Goal: Find specific page/section: Find specific page/section

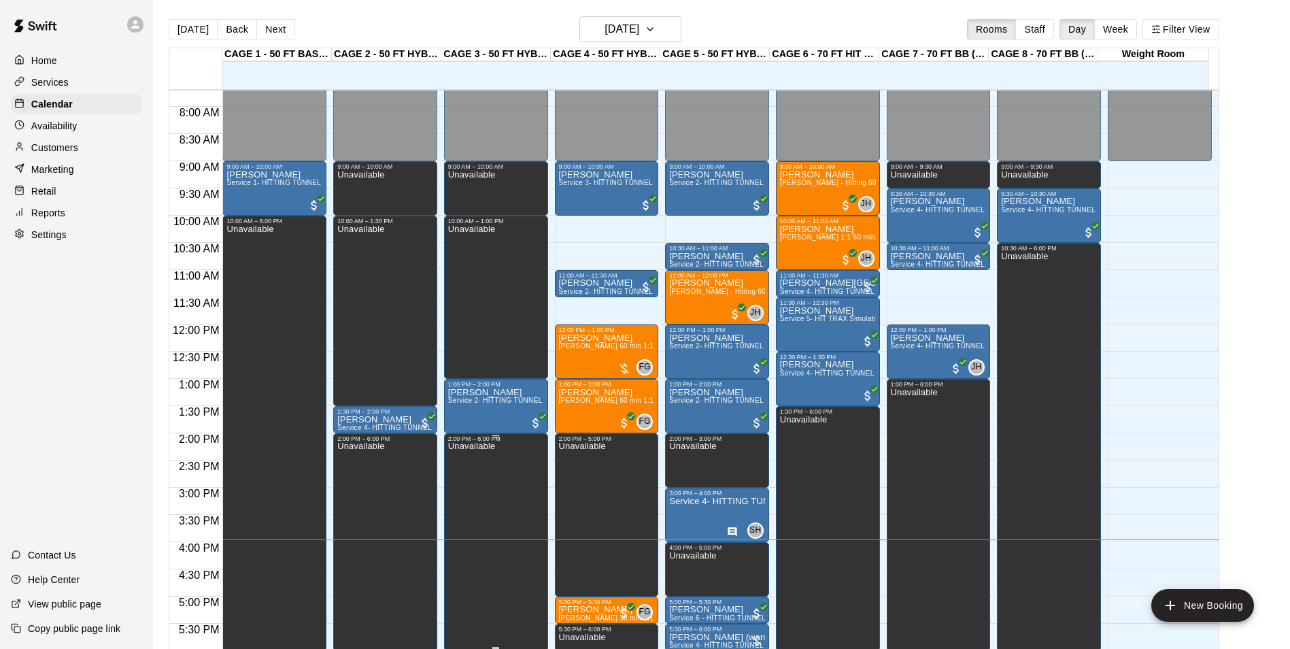
scroll to position [487, 0]
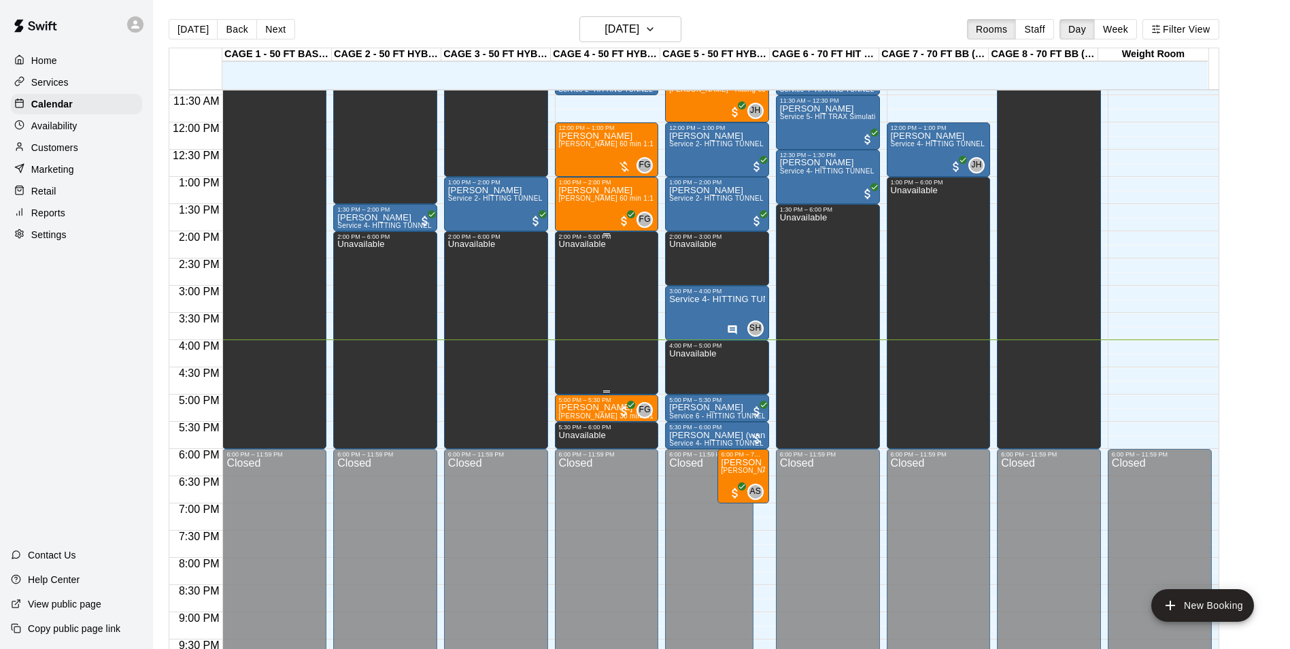
scroll to position [487, 0]
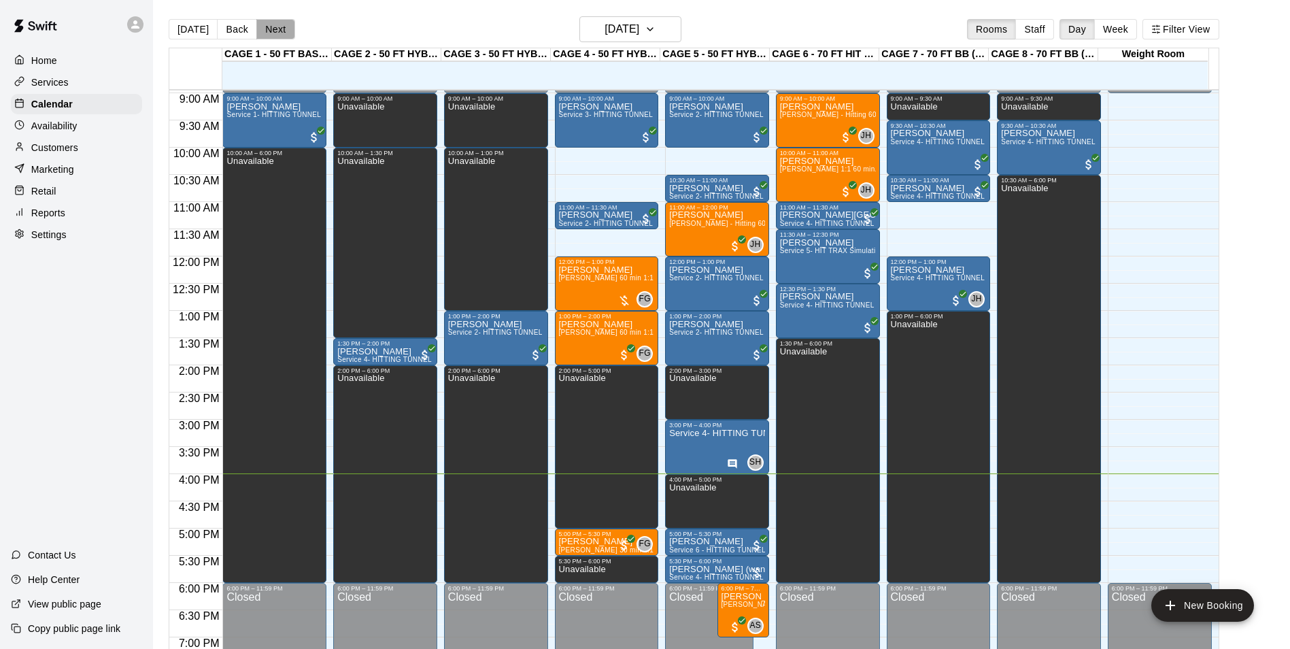
click at [267, 33] on button "Next" at bounding box center [275, 29] width 38 height 20
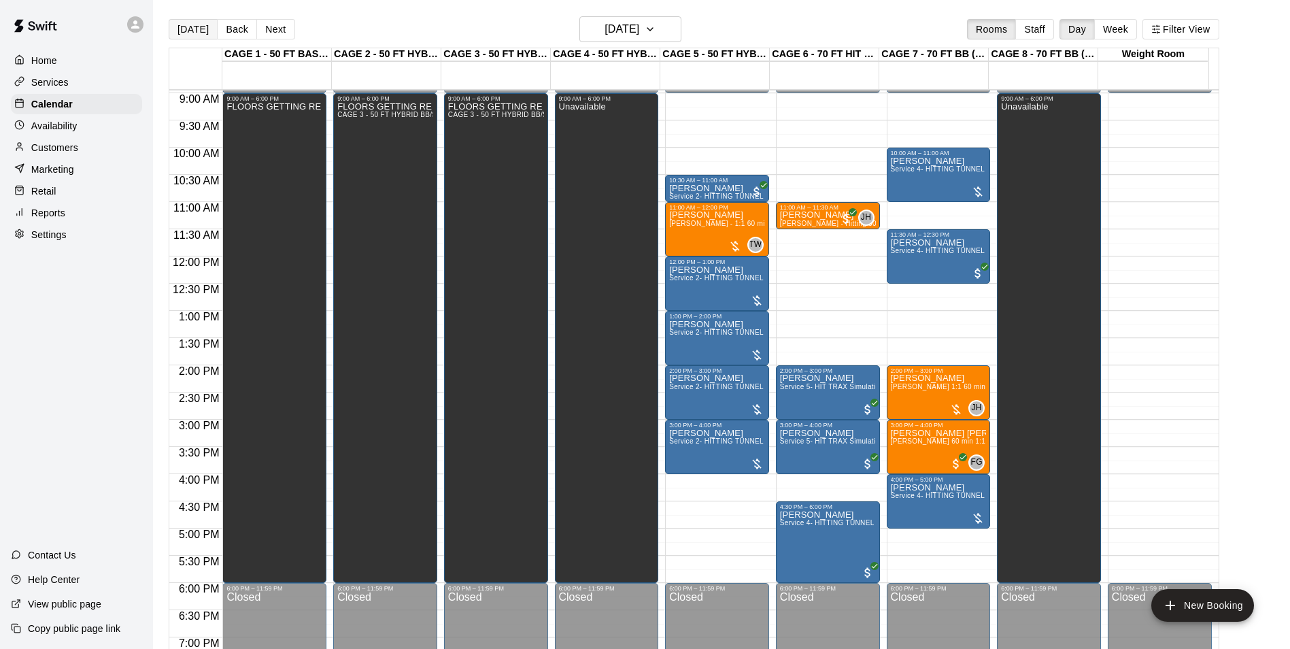
click at [190, 34] on button "[DATE]" at bounding box center [193, 29] width 49 height 20
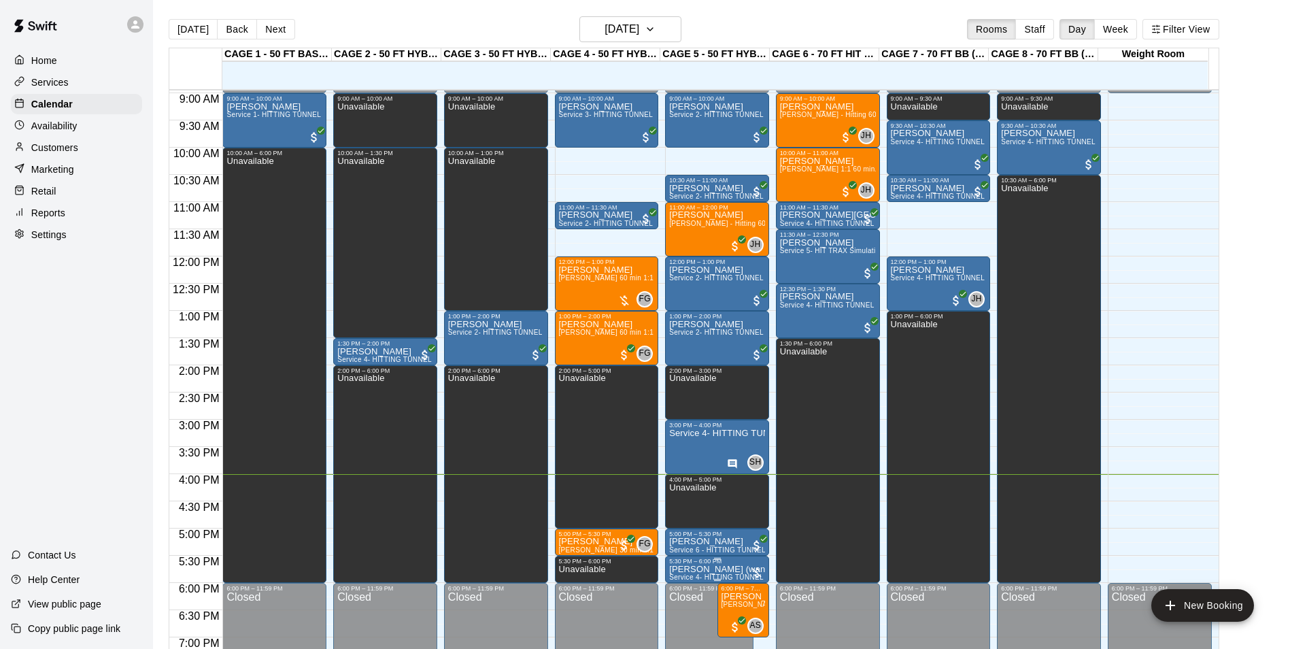
click at [709, 569] on p "[PERSON_NAME] (wants cage 8)" at bounding box center [717, 569] width 96 height 0
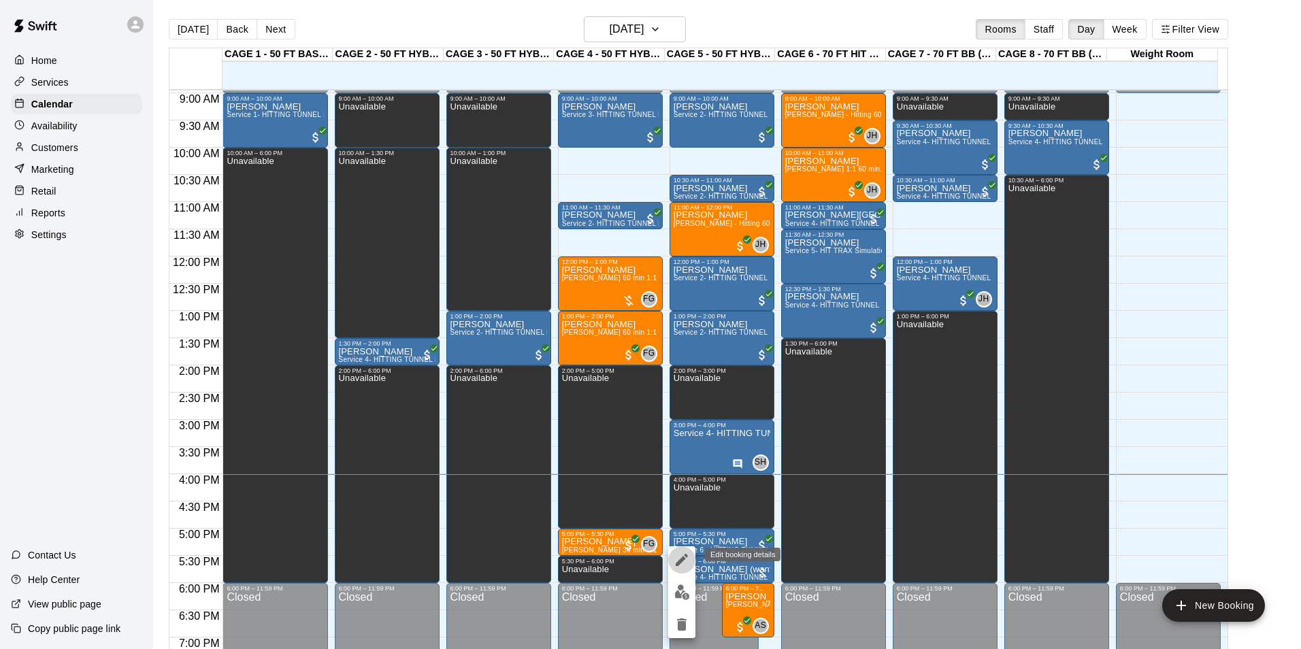
click at [683, 567] on icon "edit" at bounding box center [681, 560] width 16 height 16
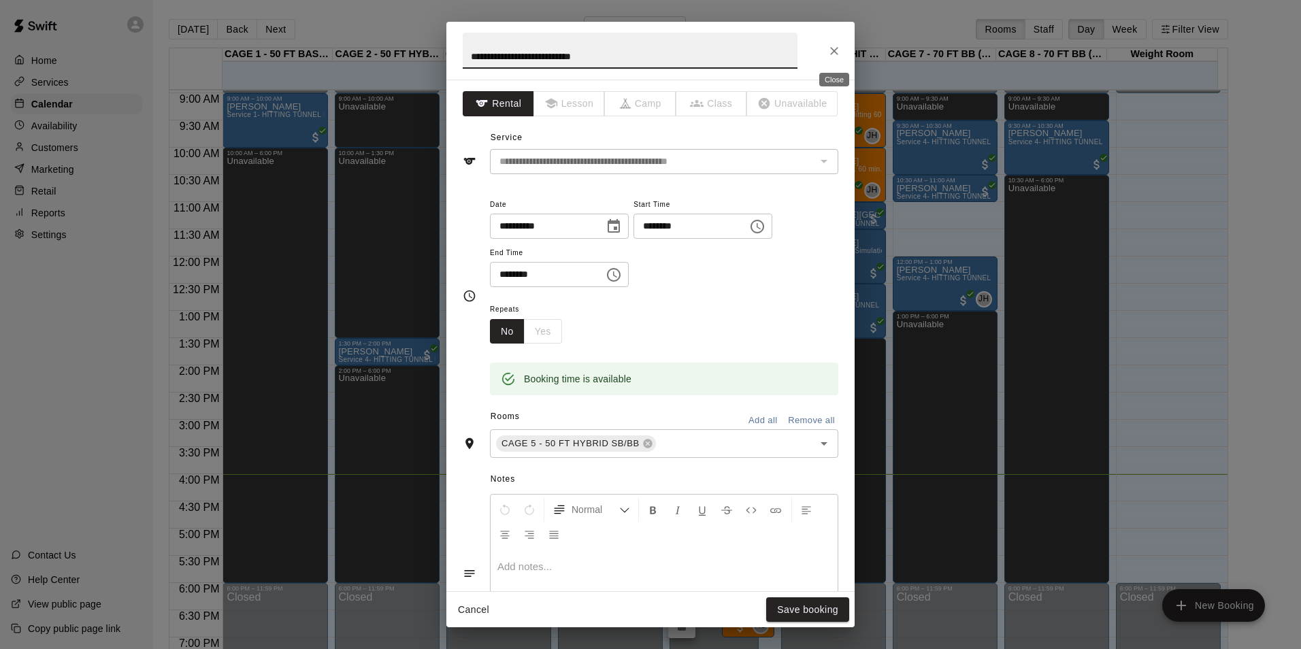
click at [835, 56] on icon "Close" at bounding box center [834, 51] width 14 height 14
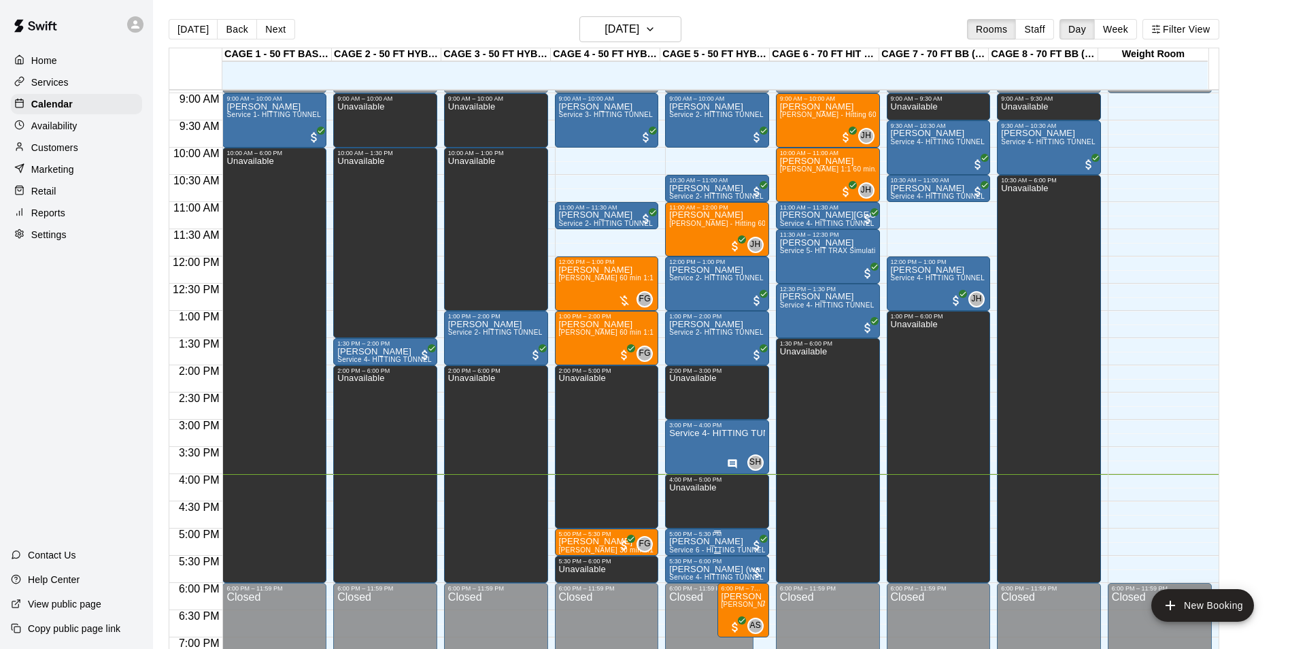
click at [722, 541] on p "[PERSON_NAME]" at bounding box center [717, 541] width 96 height 0
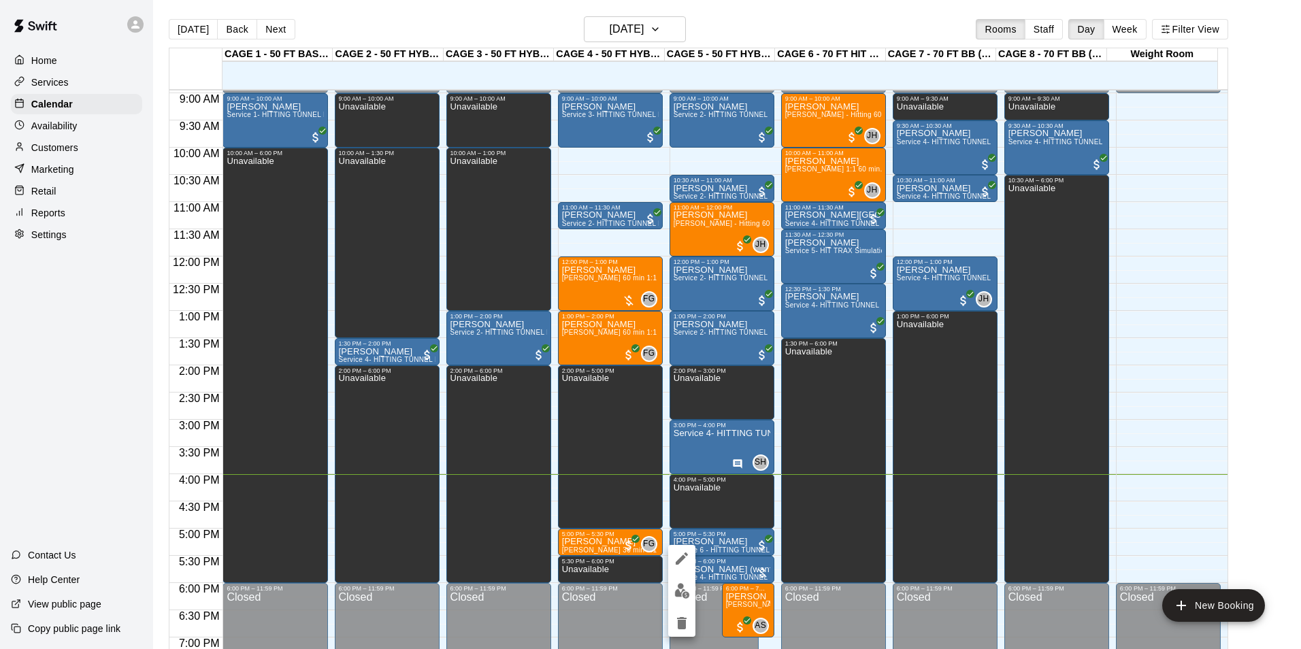
click at [689, 551] on icon "edit" at bounding box center [681, 558] width 16 height 16
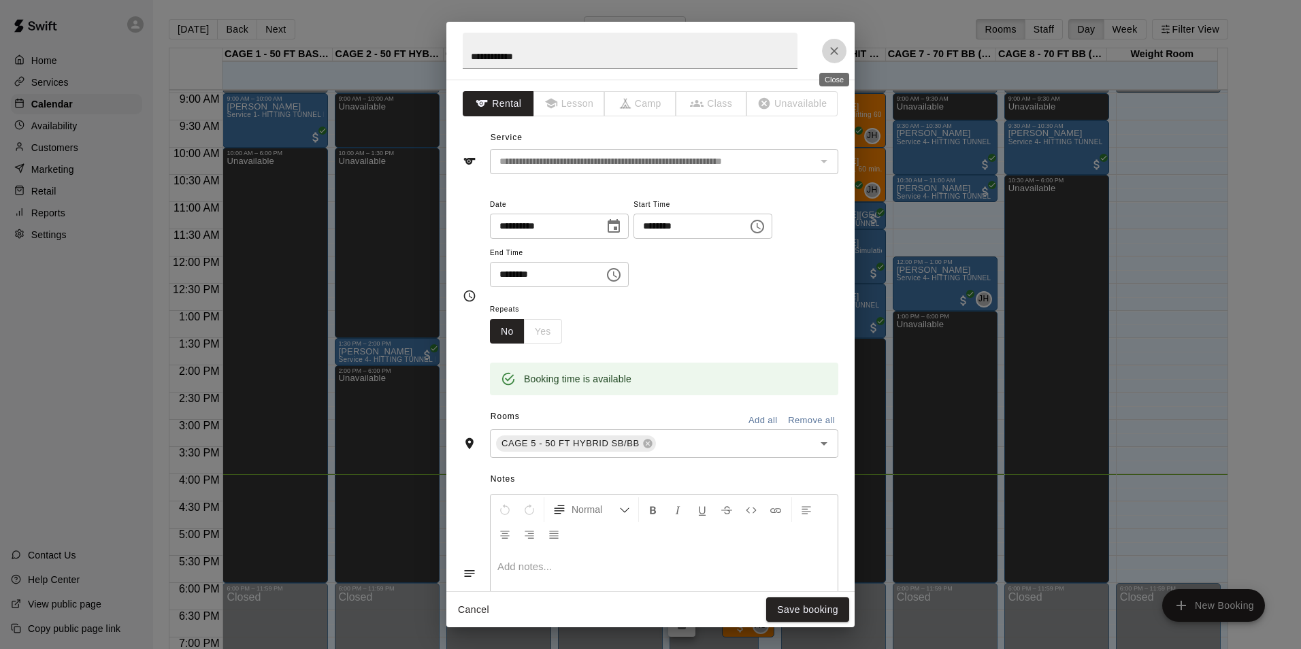
click at [837, 54] on icon "Close" at bounding box center [834, 51] width 8 height 8
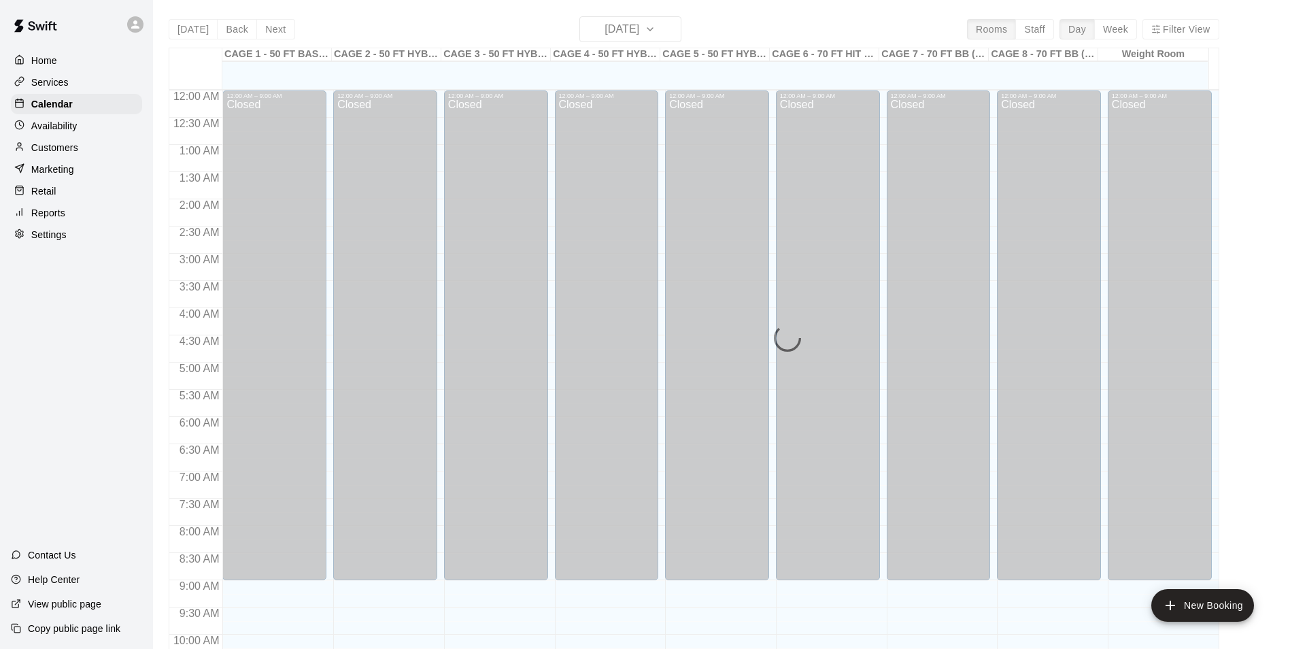
scroll to position [691, 0]
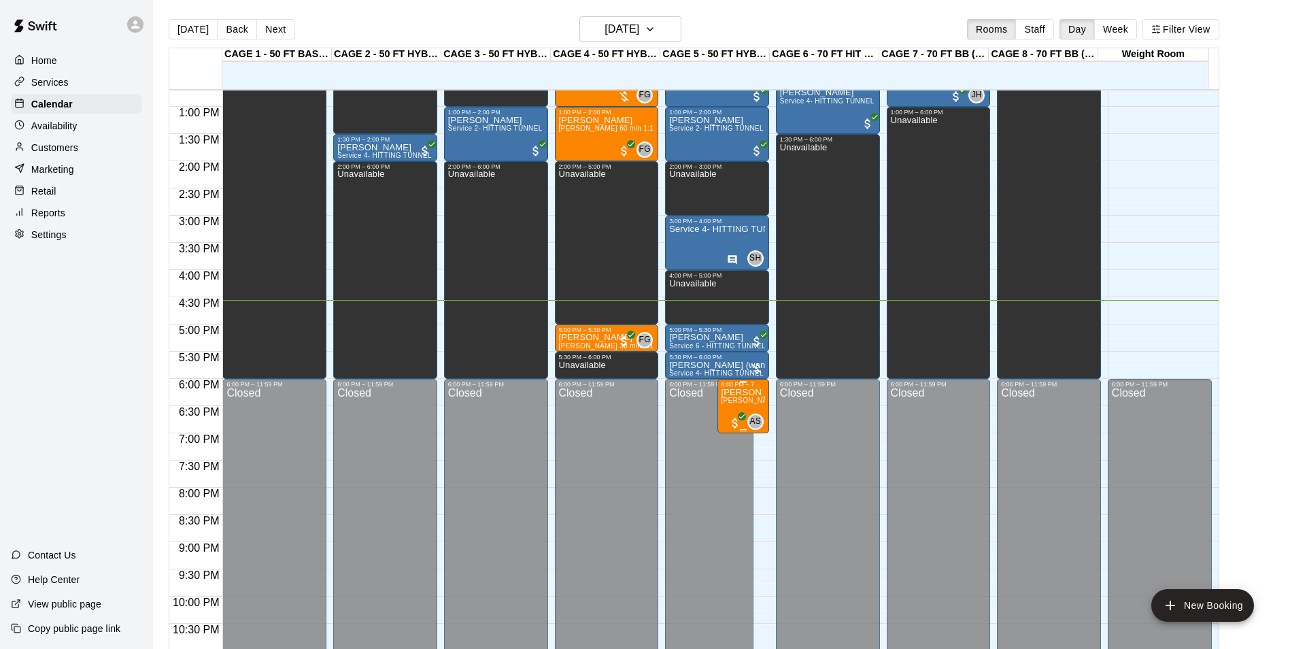
click at [735, 393] on p "[PERSON_NAME]" at bounding box center [744, 393] width 44 height 0
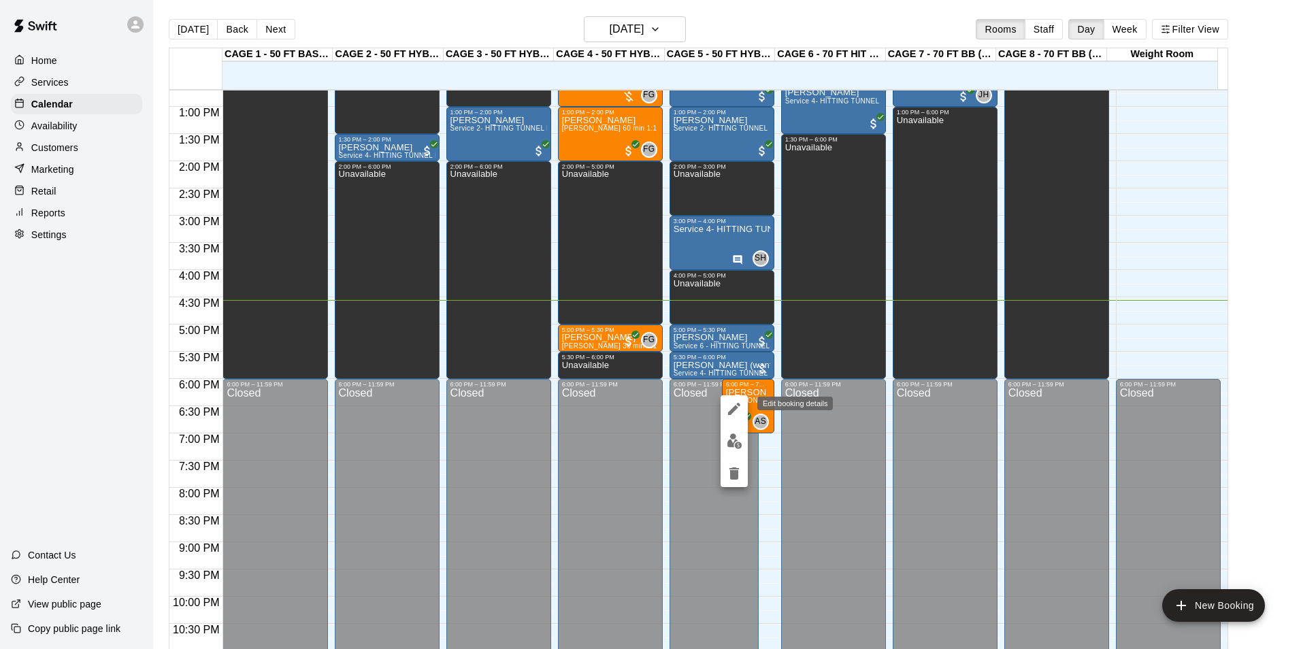
click at [722, 410] on button "edit" at bounding box center [733, 408] width 27 height 27
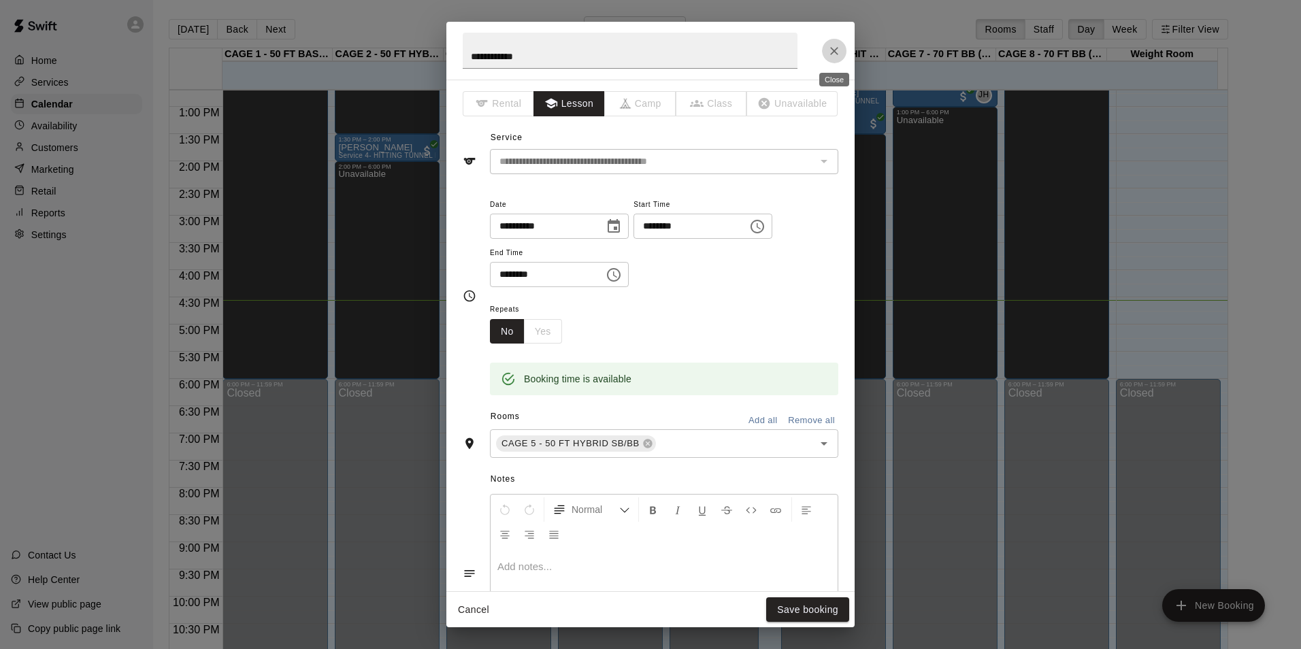
click at [838, 48] on icon "Close" at bounding box center [834, 51] width 14 height 14
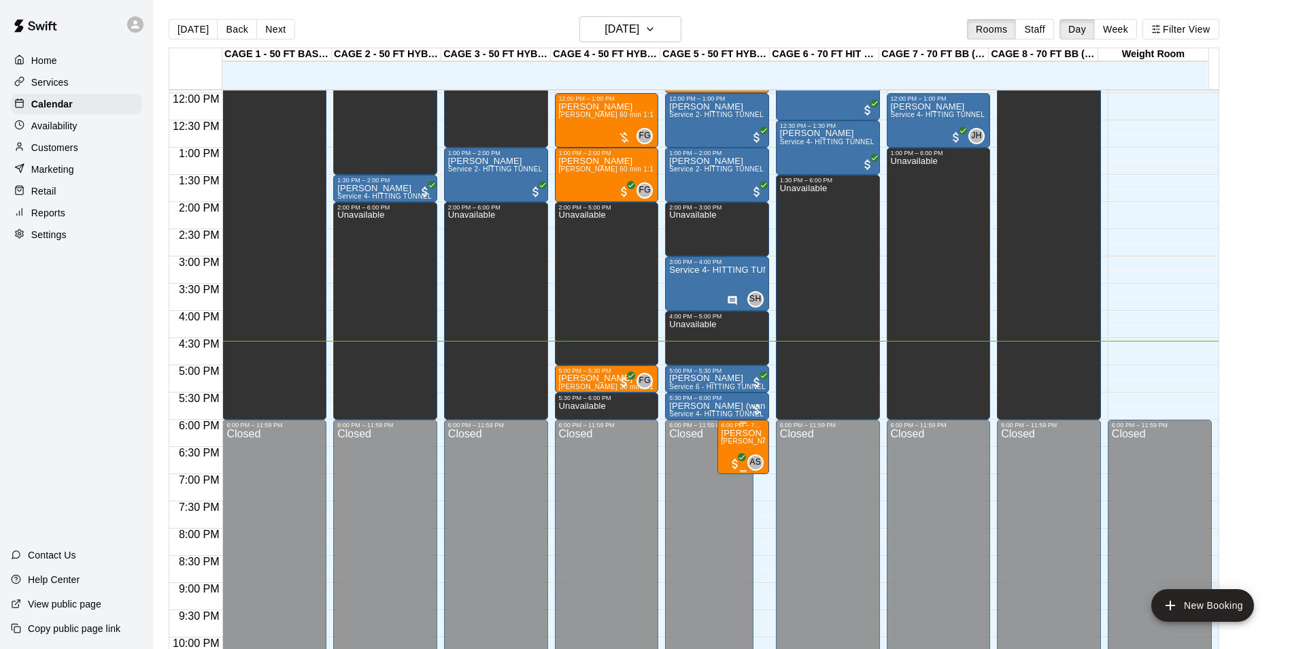
scroll to position [623, 0]
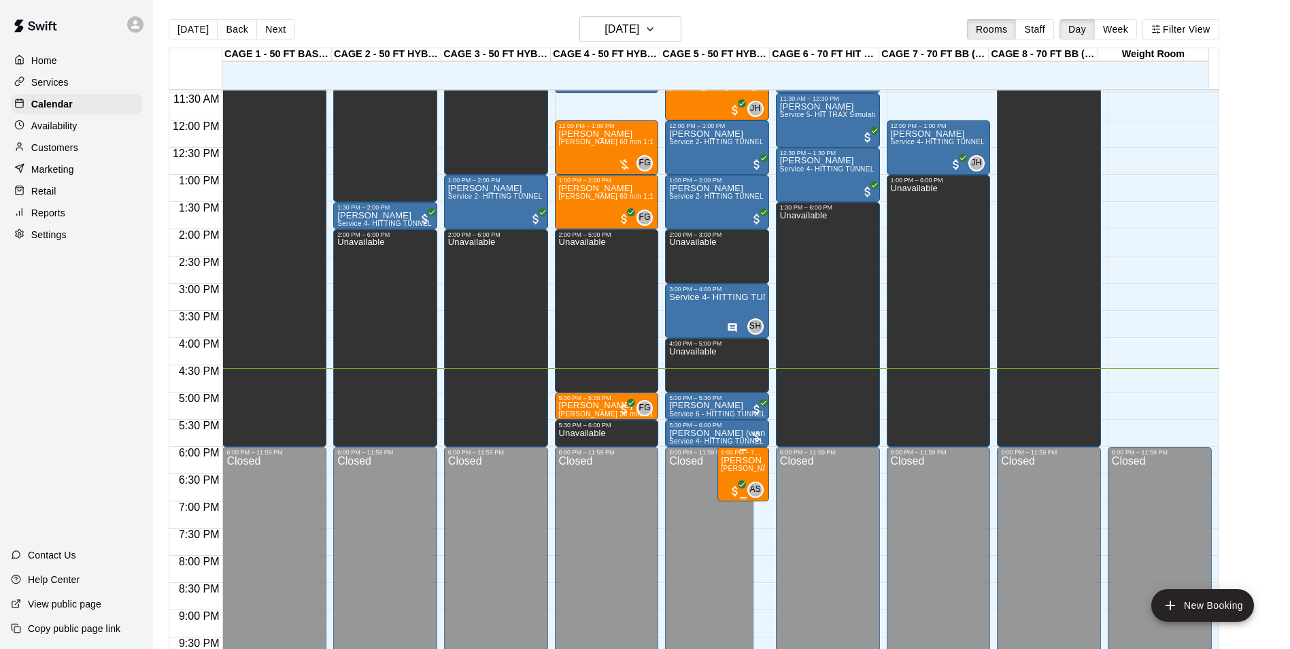
click at [743, 472] on span "[PERSON_NAME] - 1:1 60 min Pitching Lesson" at bounding box center [798, 468] width 153 height 7
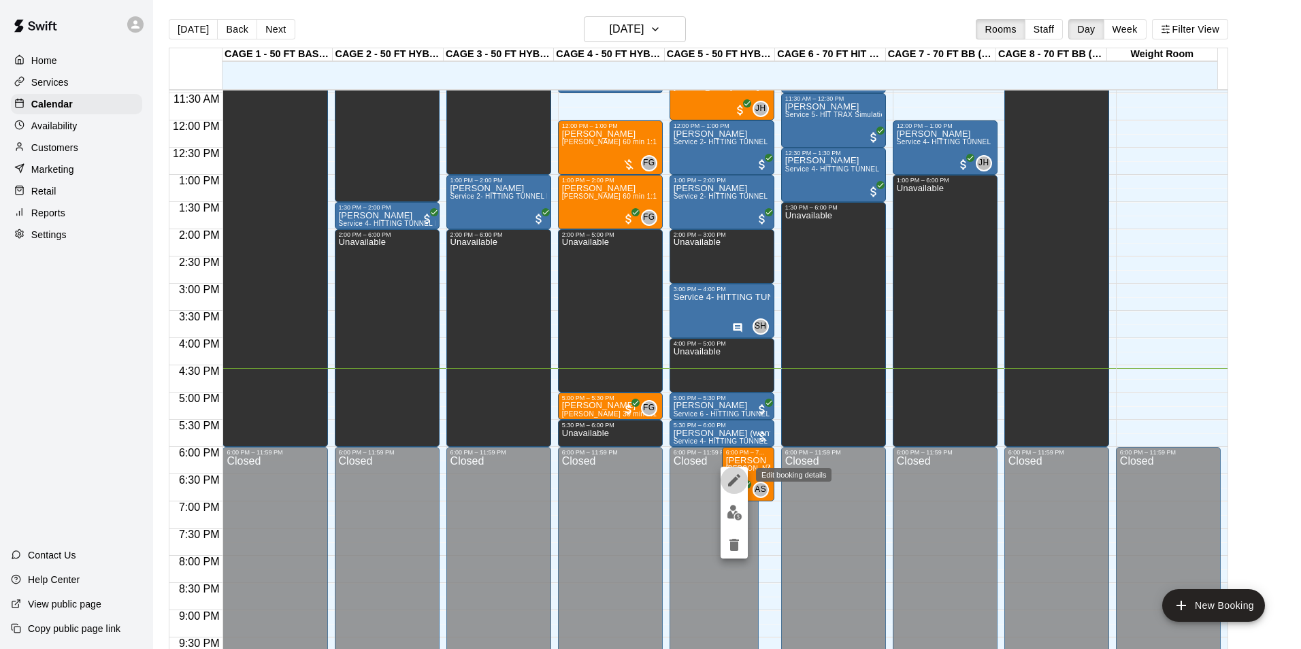
click at [731, 478] on icon "edit" at bounding box center [734, 480] width 16 height 16
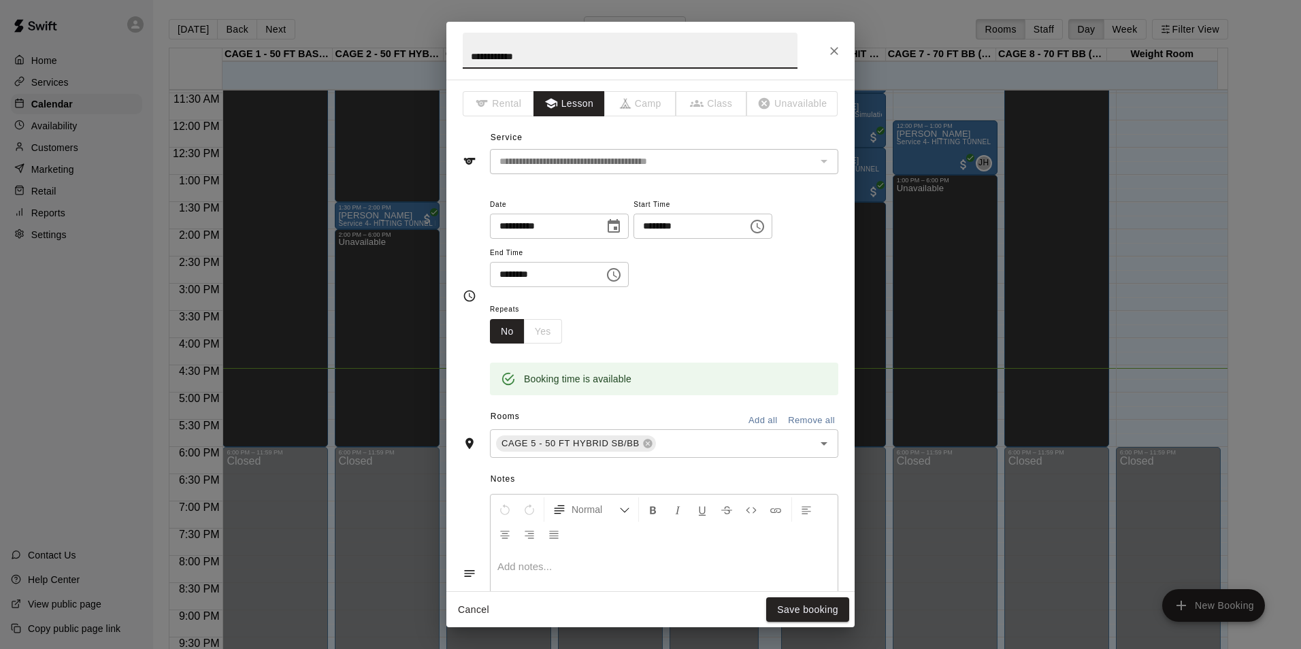
click at [835, 49] on icon "Close" at bounding box center [834, 51] width 8 height 8
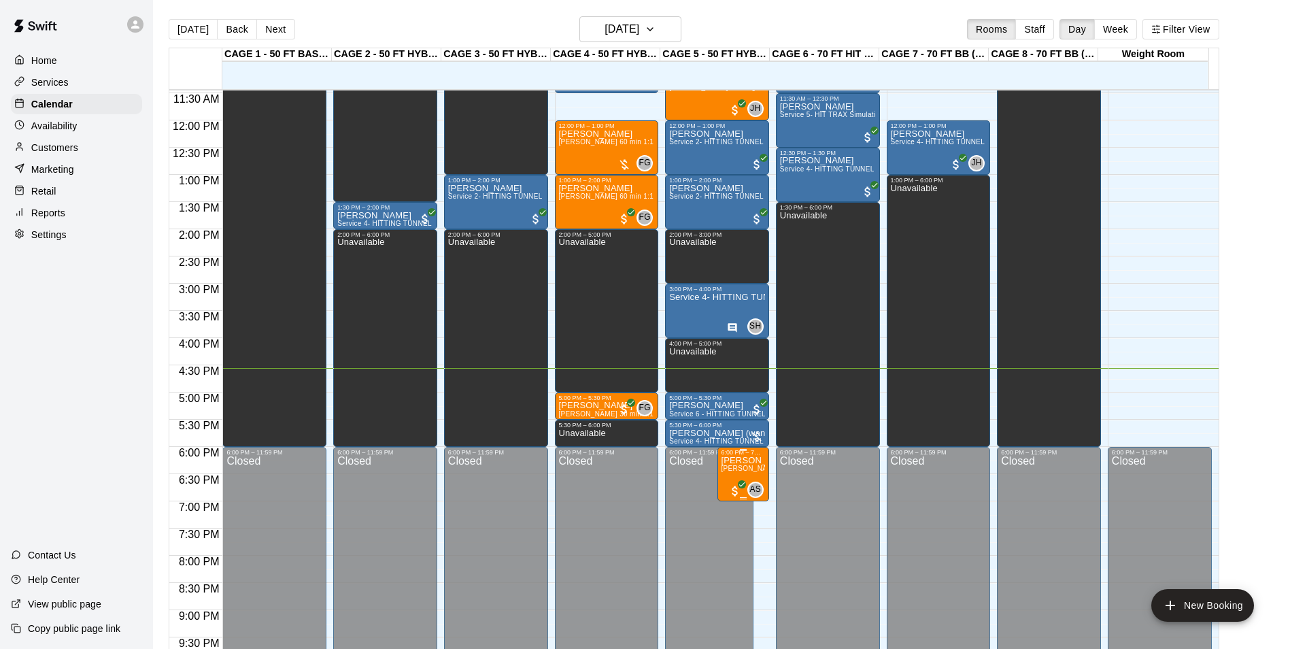
click at [731, 461] on p "[PERSON_NAME]" at bounding box center [744, 461] width 44 height 0
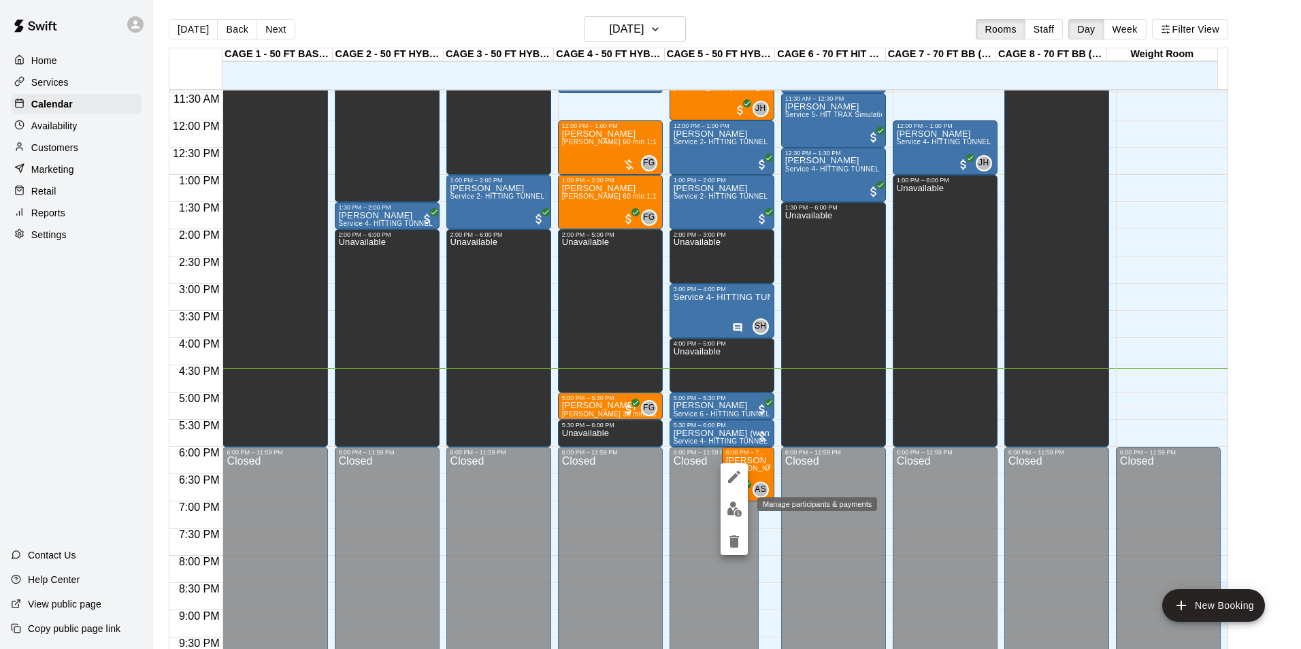
click at [727, 503] on img "edit" at bounding box center [735, 509] width 16 height 16
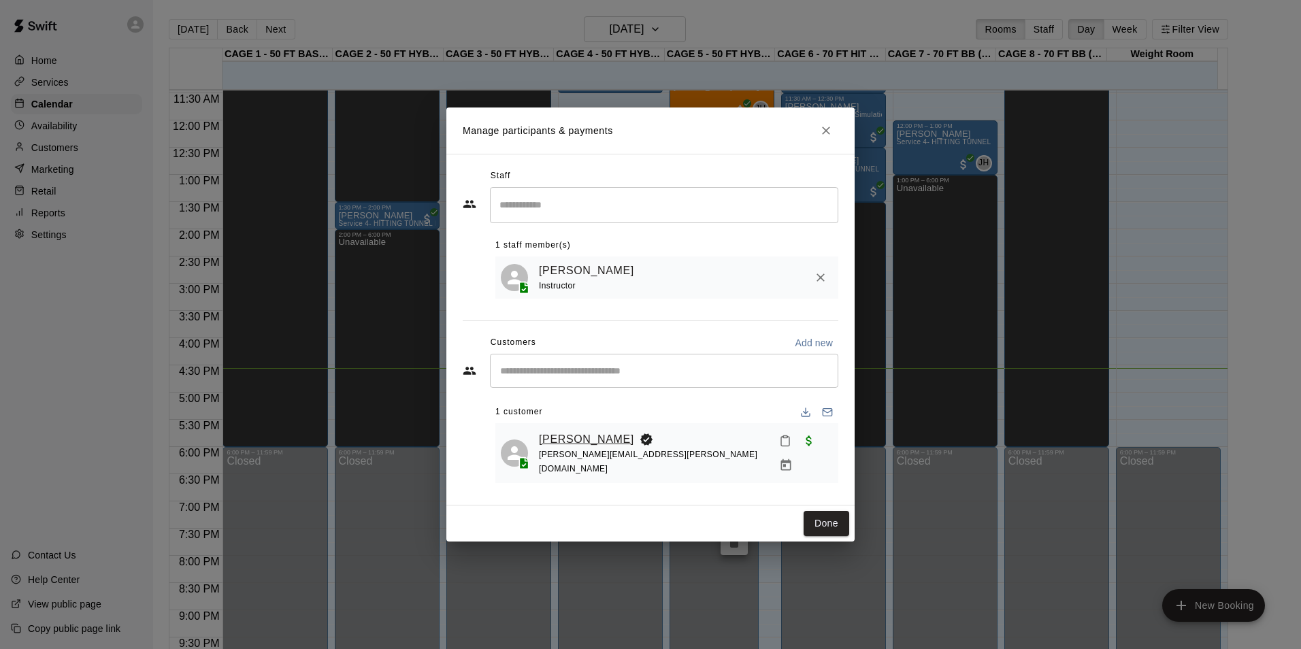
click at [573, 440] on link "[PERSON_NAME]" at bounding box center [586, 440] width 95 height 18
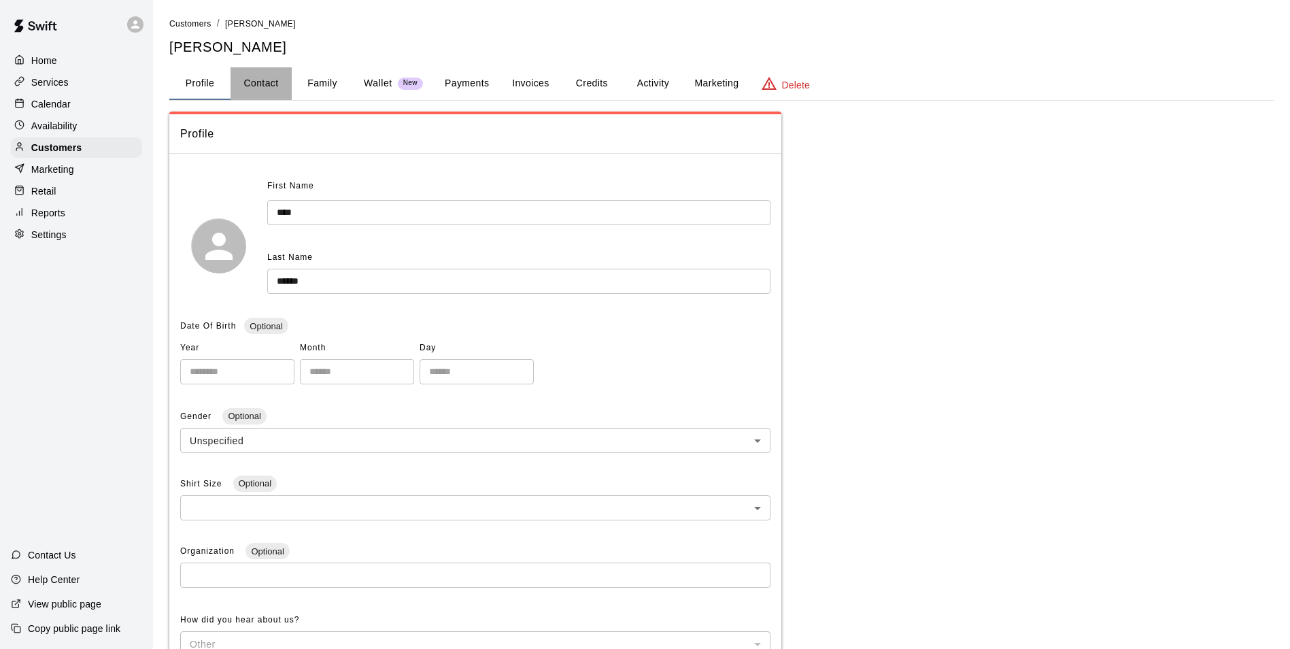
click at [259, 73] on button "Contact" at bounding box center [261, 83] width 61 height 33
select select "**"
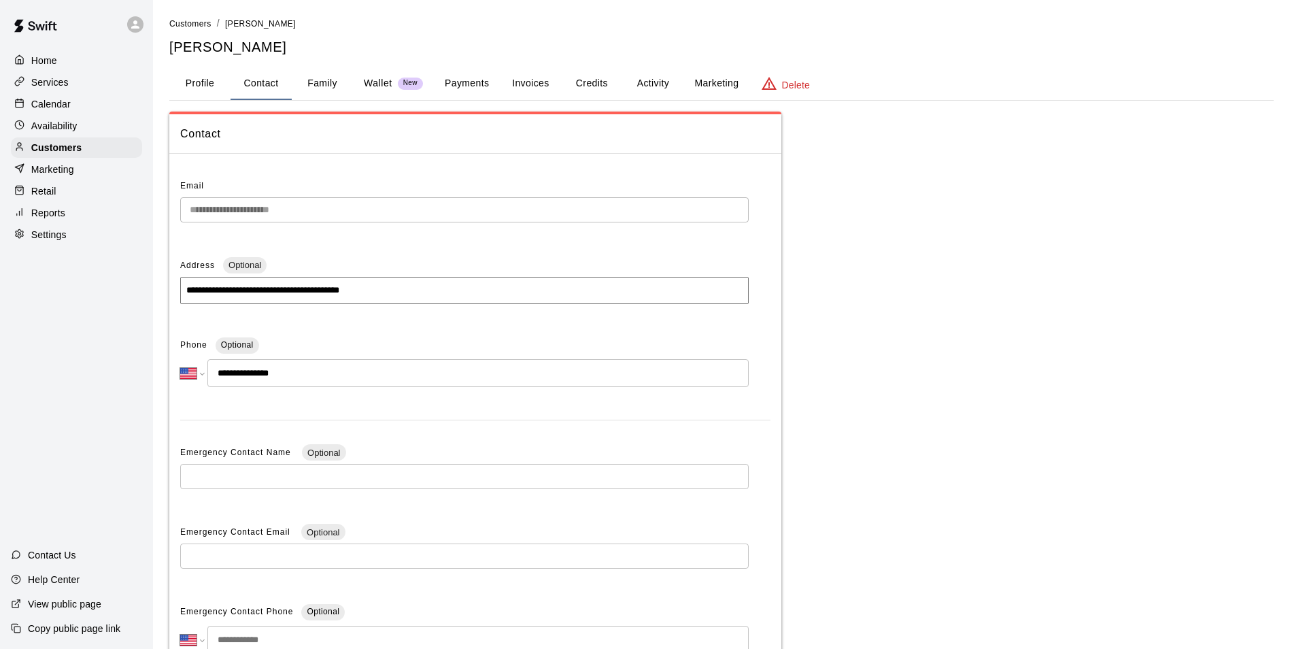
click at [78, 104] on div "Calendar" at bounding box center [76, 104] width 131 height 20
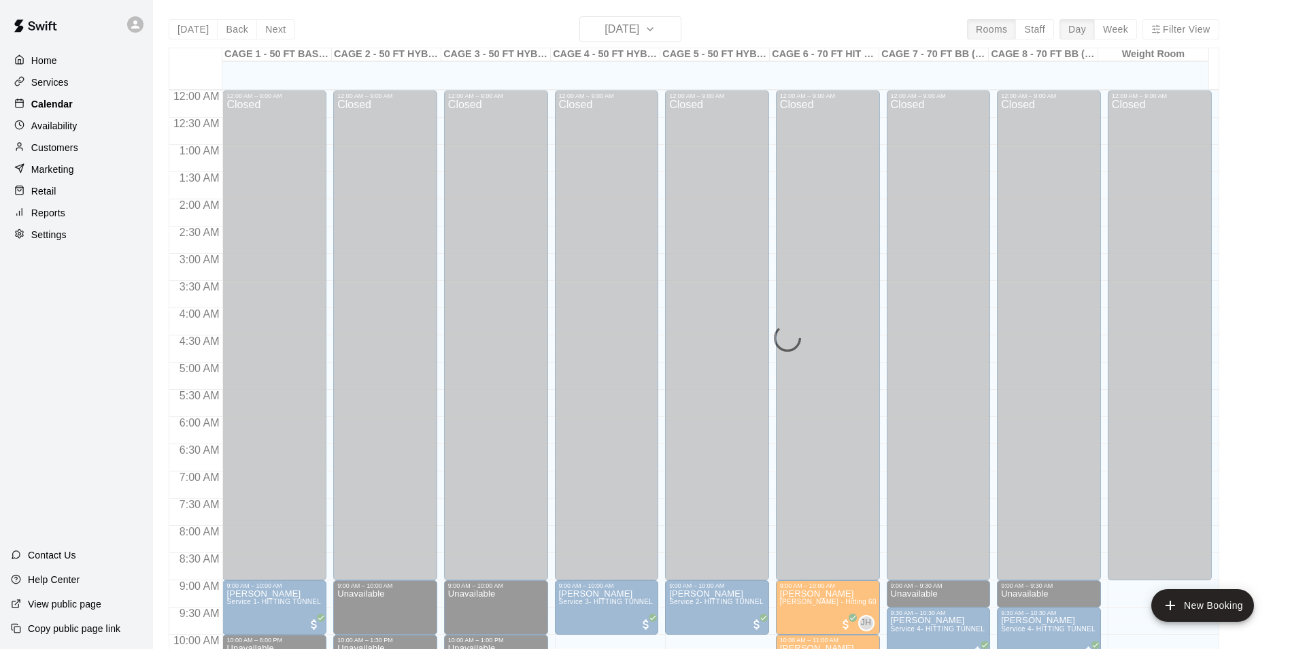
scroll to position [691, 0]
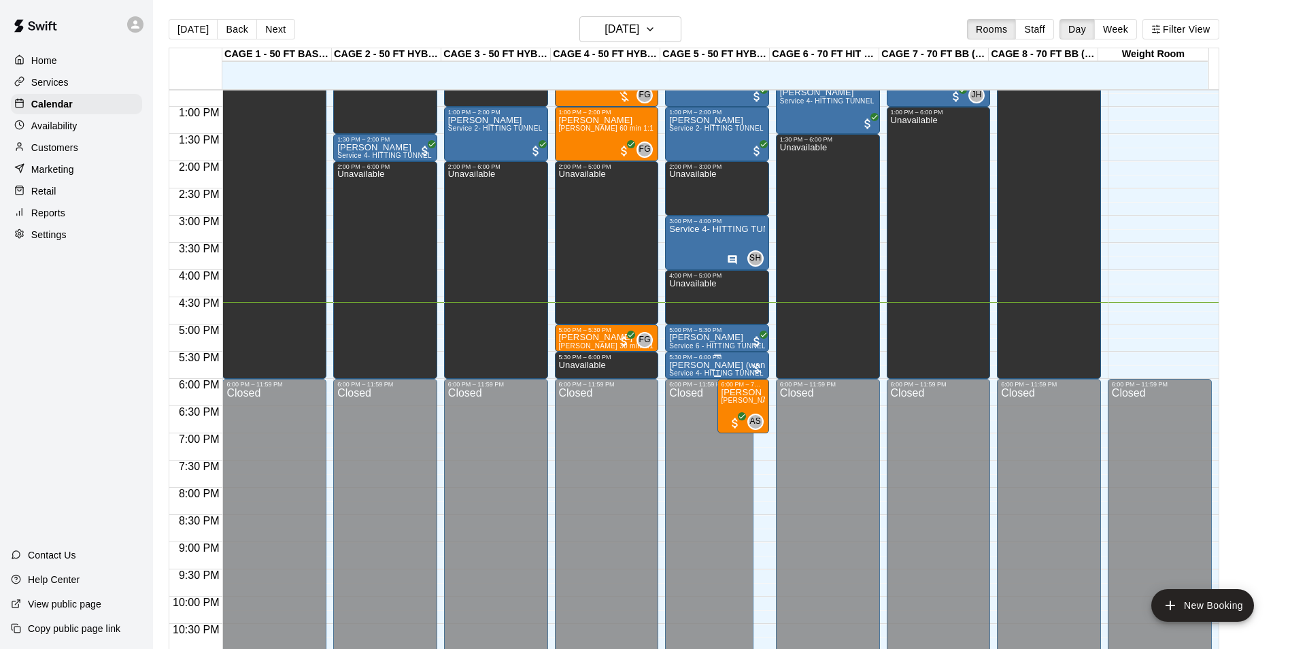
click at [704, 365] on p "[PERSON_NAME] (wants cage 8)" at bounding box center [717, 365] width 96 height 0
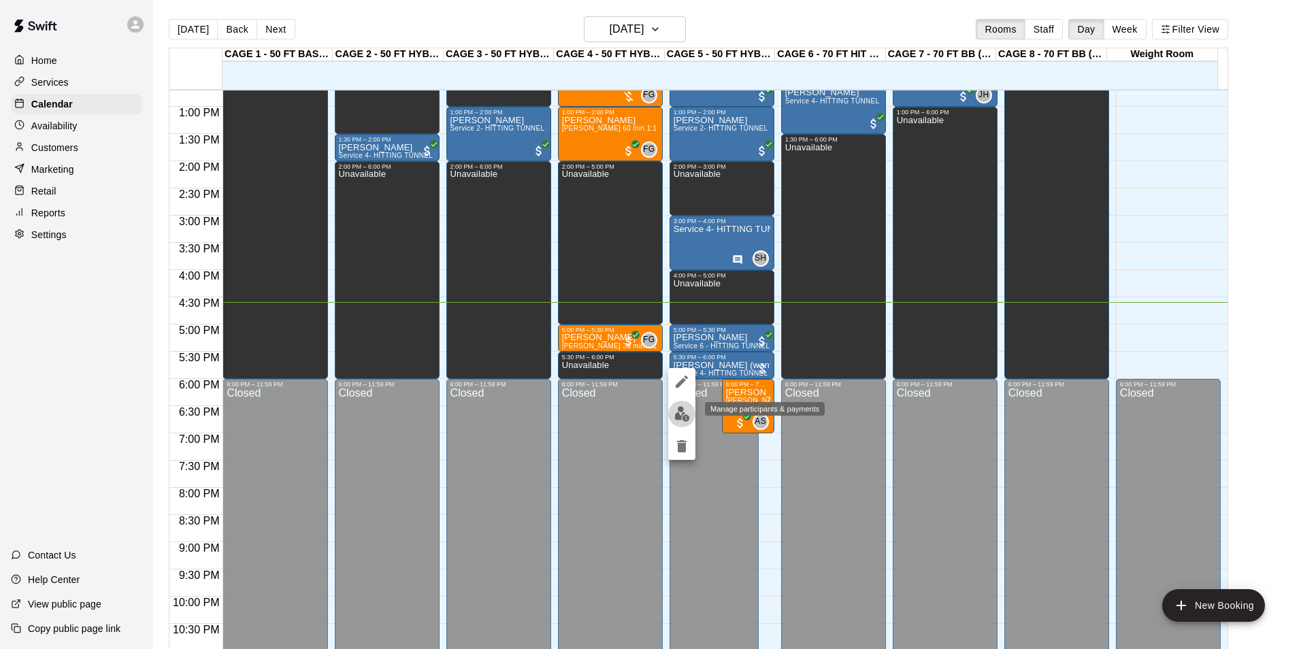
click at [679, 412] on img "edit" at bounding box center [682, 414] width 16 height 16
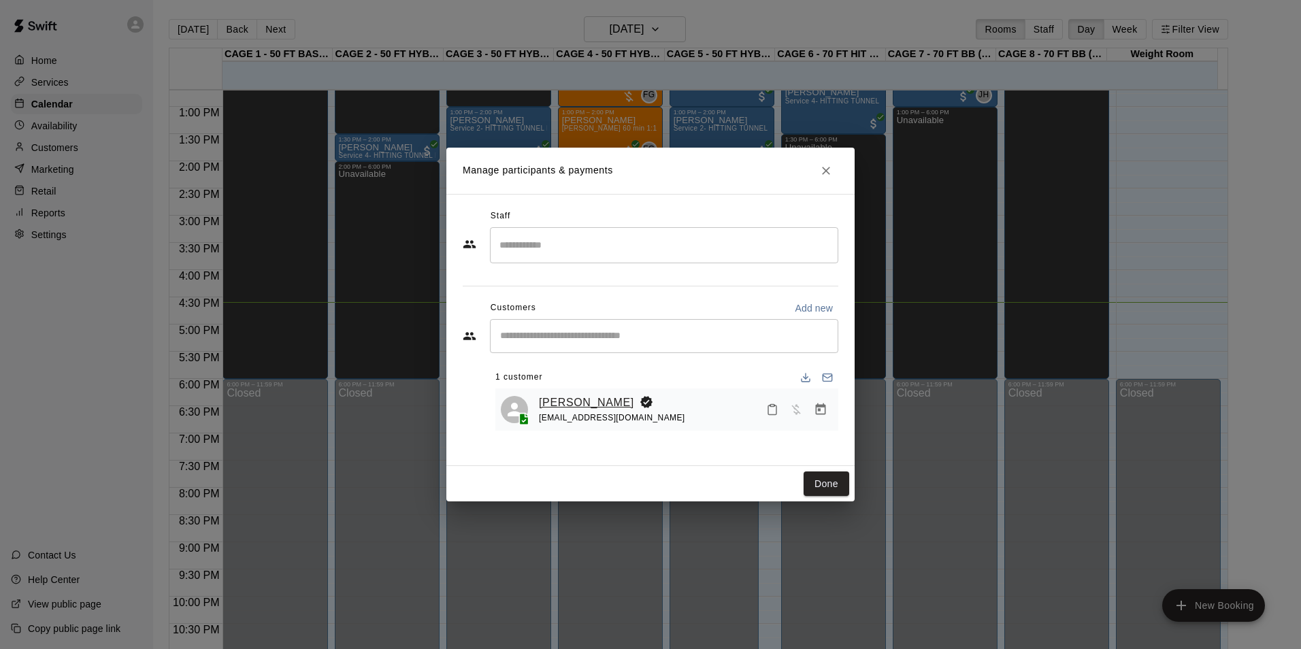
click at [558, 399] on link "Jonathan Halls" at bounding box center [586, 403] width 95 height 18
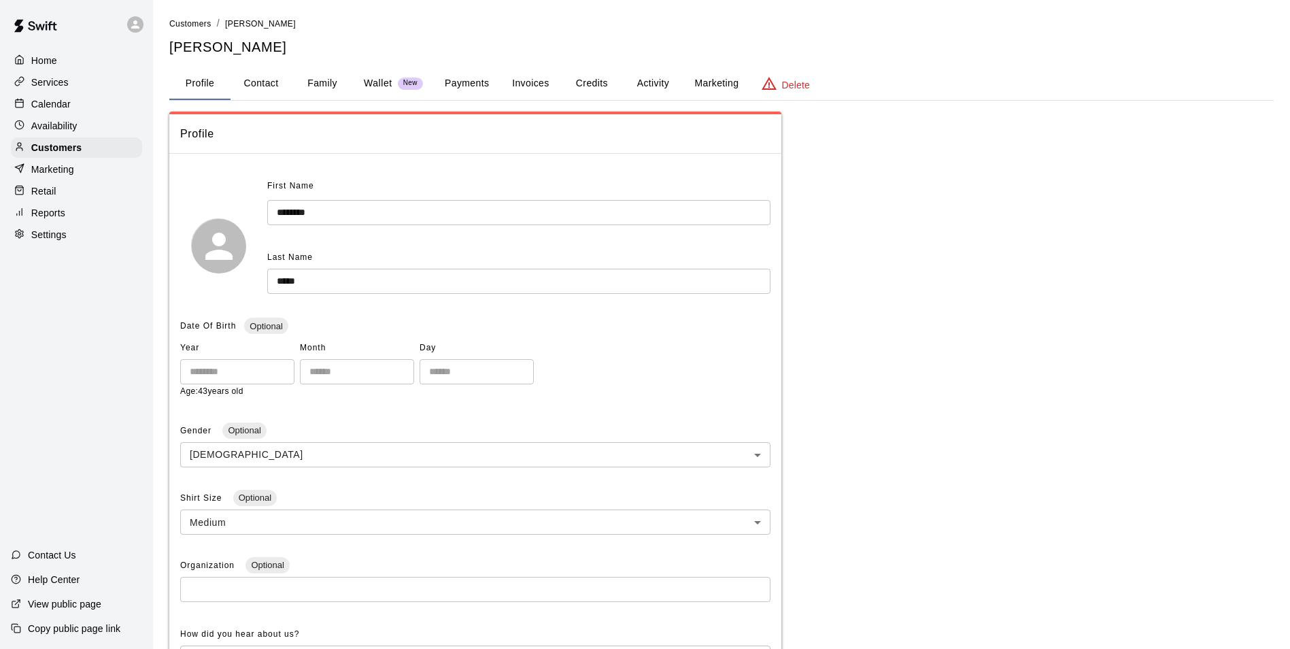
click at [276, 88] on button "Contact" at bounding box center [261, 83] width 61 height 33
select select "**"
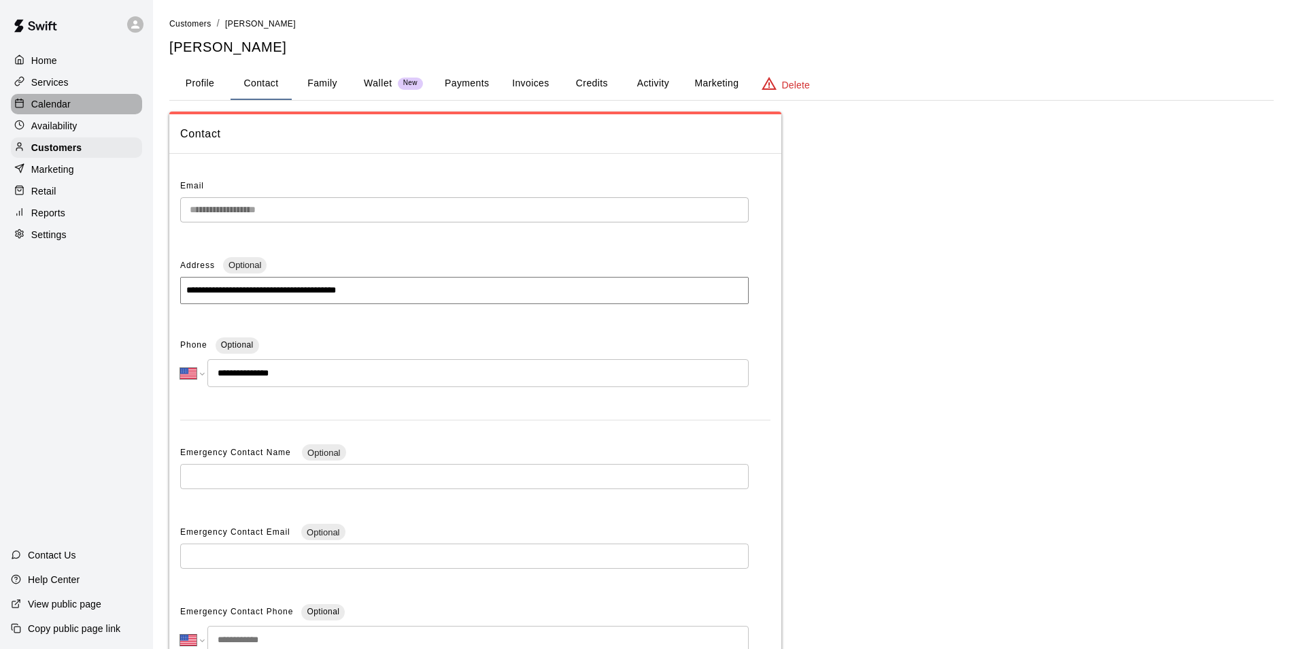
click at [86, 105] on div "Calendar" at bounding box center [76, 104] width 131 height 20
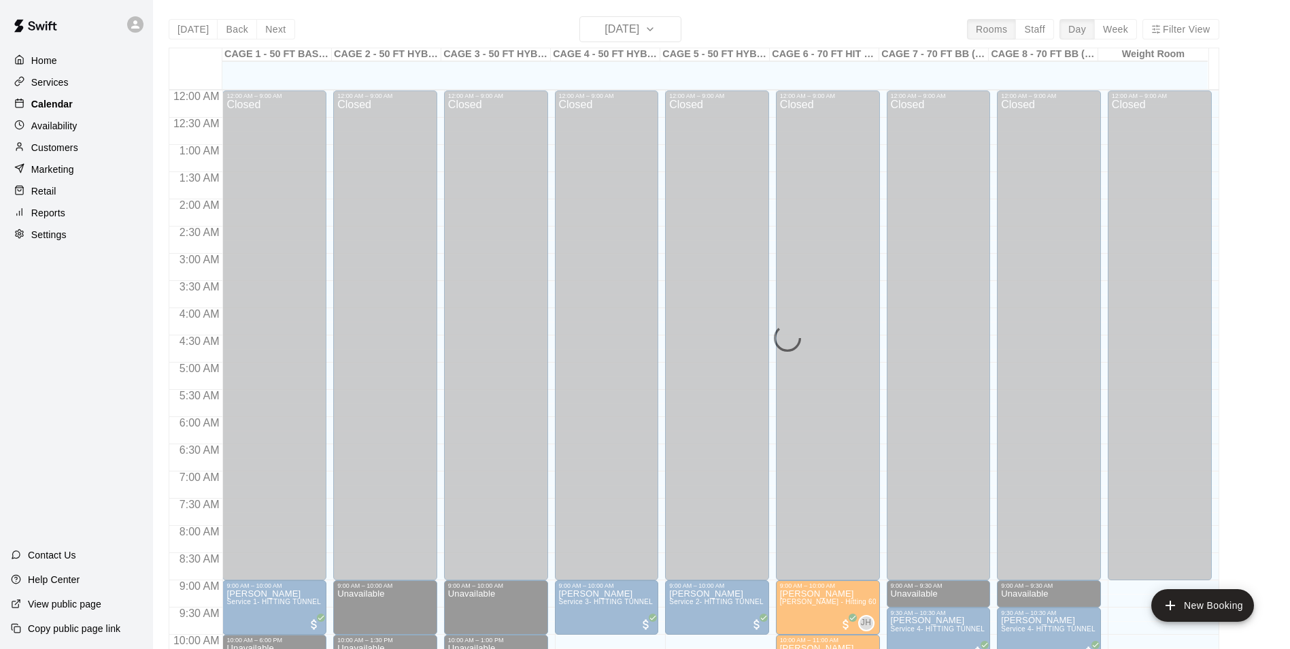
scroll to position [691, 0]
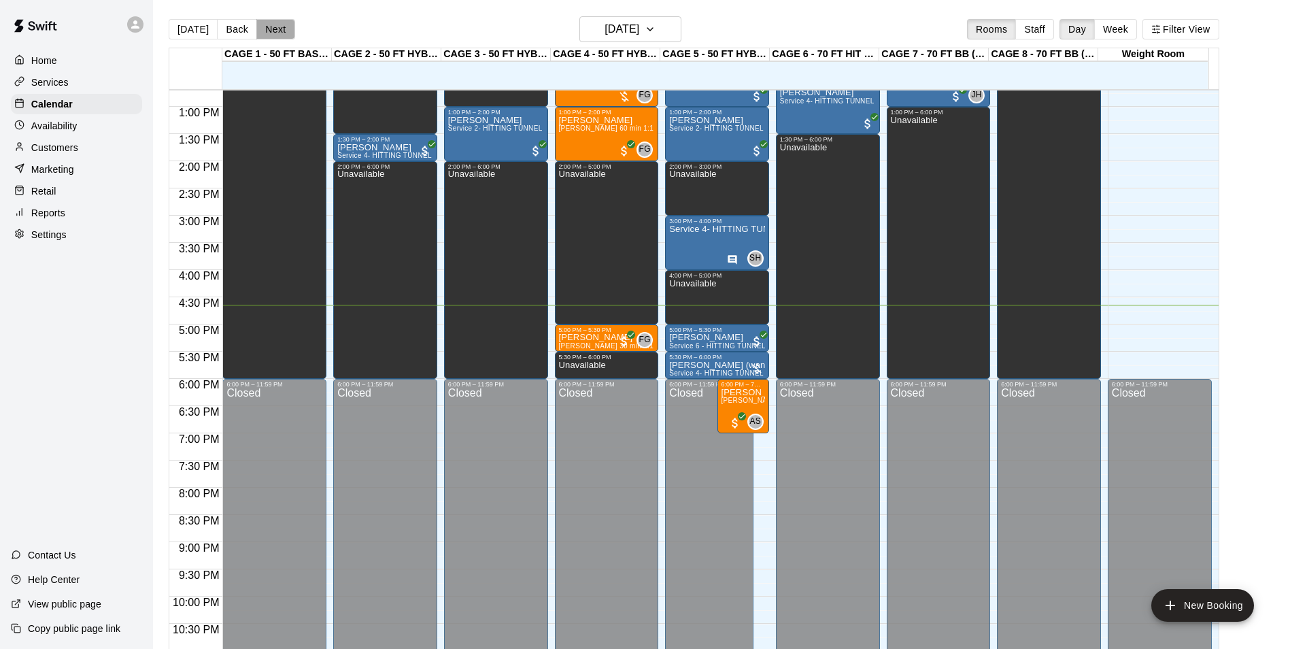
click at [290, 28] on button "Next" at bounding box center [275, 29] width 38 height 20
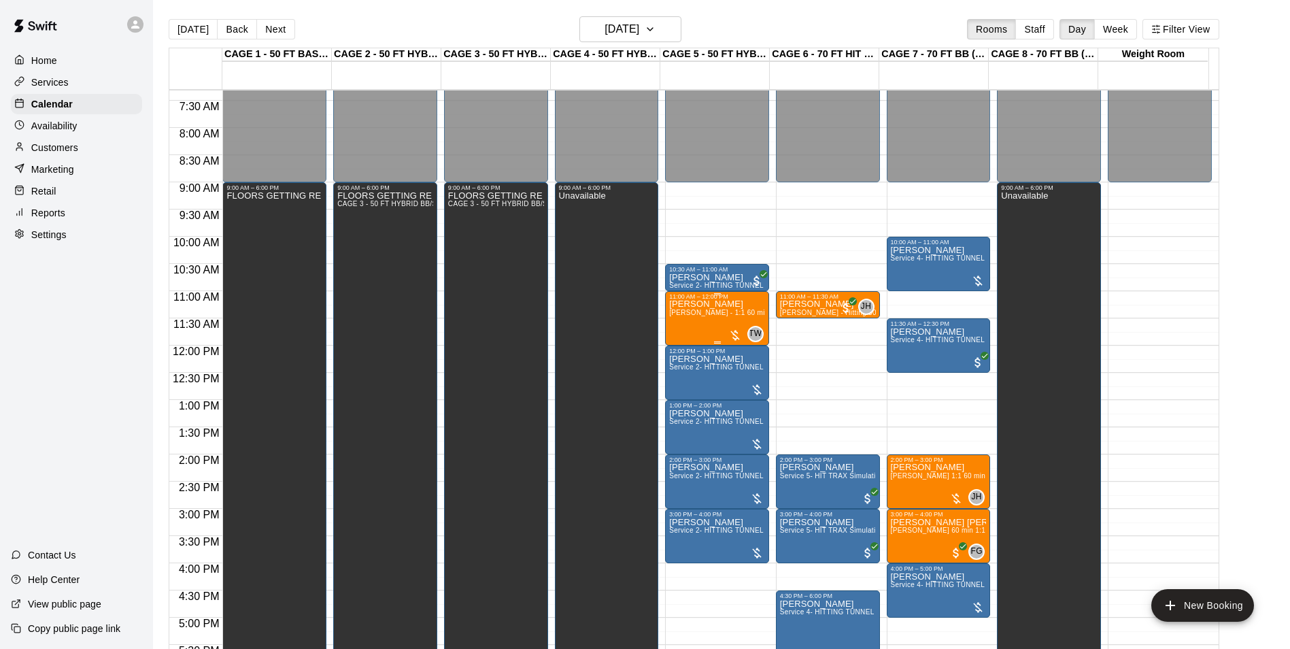
scroll to position [419, 0]
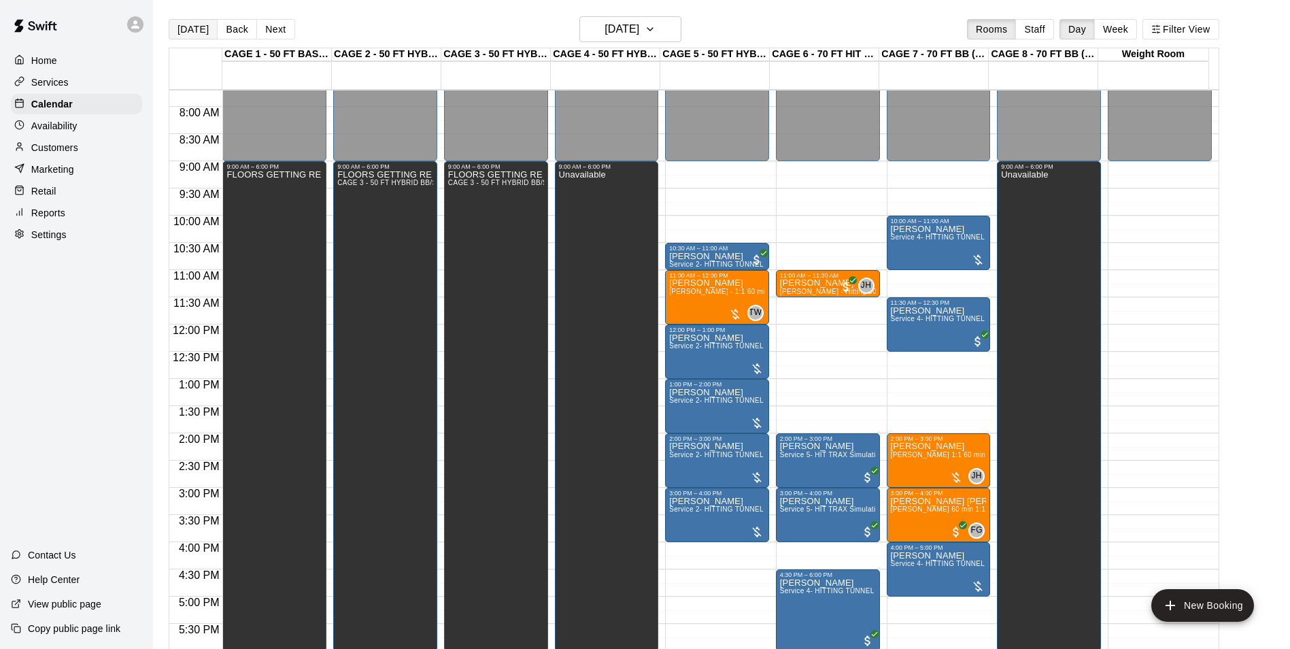
click at [176, 27] on button "[DATE]" at bounding box center [193, 29] width 49 height 20
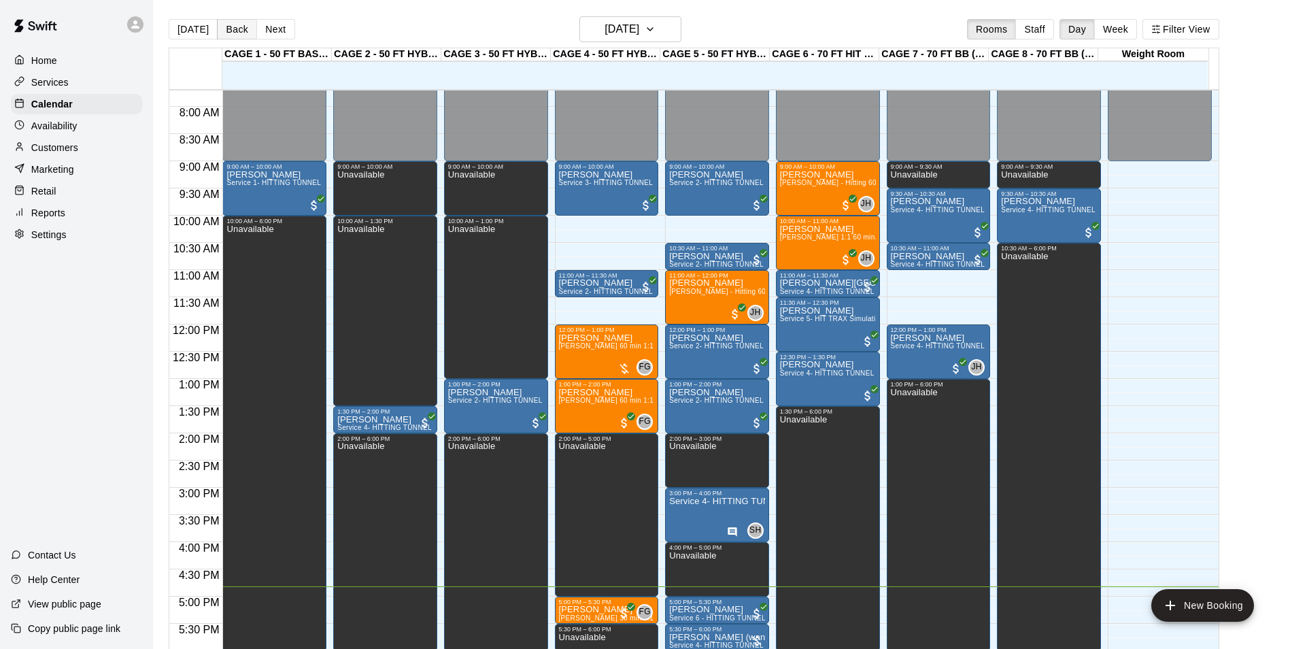
drag, startPoint x: 176, startPoint y: 27, endPoint x: 215, endPoint y: 18, distance: 40.4
click at [215, 19] on div "Today Back Next" at bounding box center [232, 29] width 127 height 20
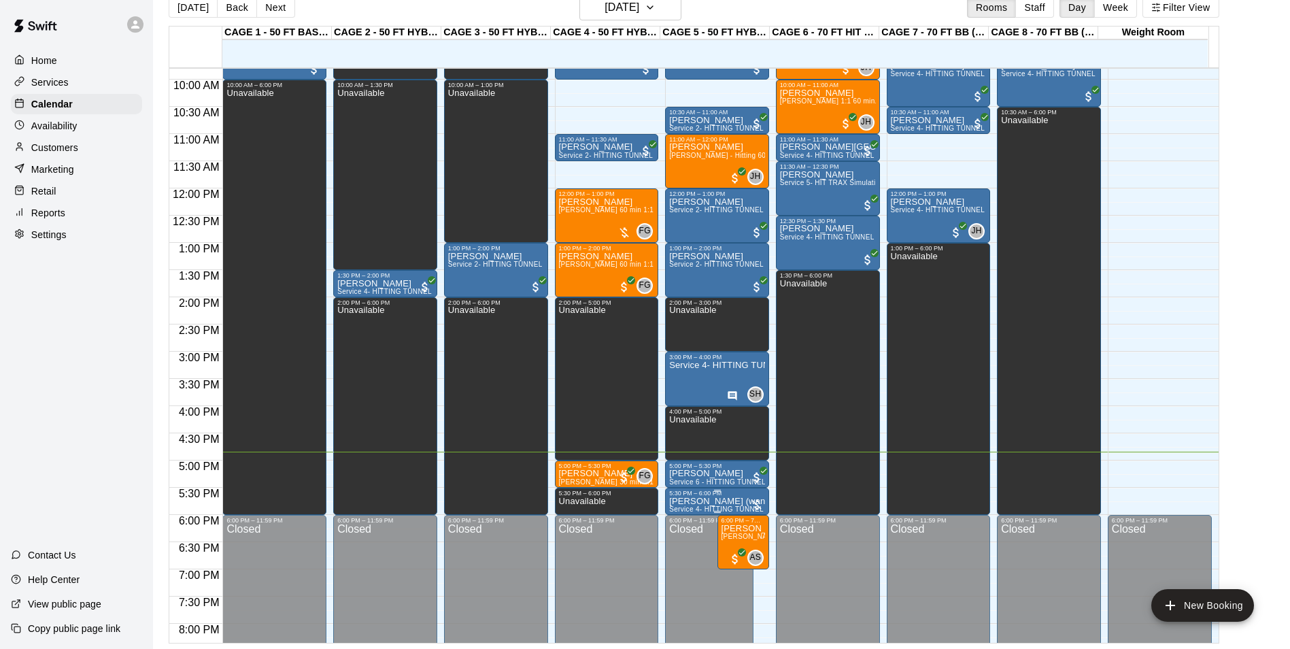
scroll to position [555, 0]
